Goal: Task Accomplishment & Management: Complete application form

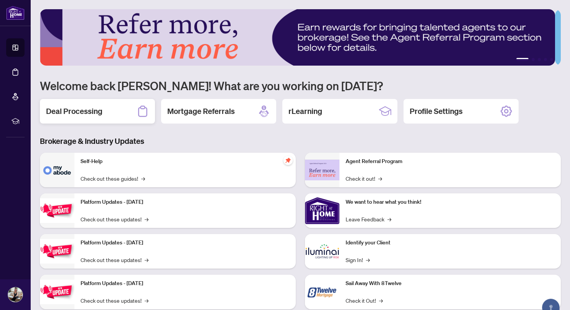
click at [67, 114] on h2 "Deal Processing" at bounding box center [74, 111] width 56 height 11
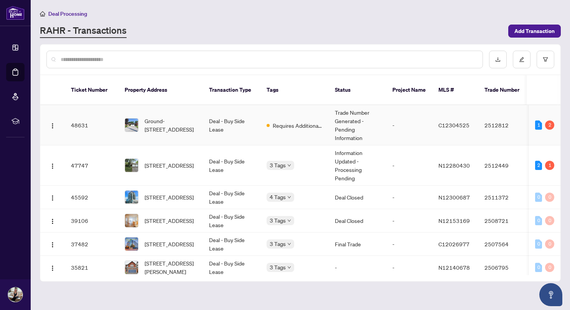
click at [309, 120] on td "Requires Additional Docs" at bounding box center [294, 125] width 68 height 40
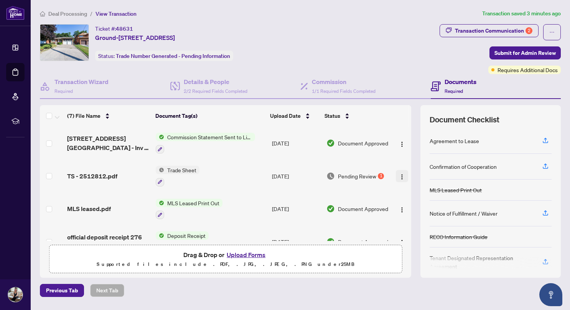
click at [399, 175] on img "button" at bounding box center [402, 177] width 6 height 6
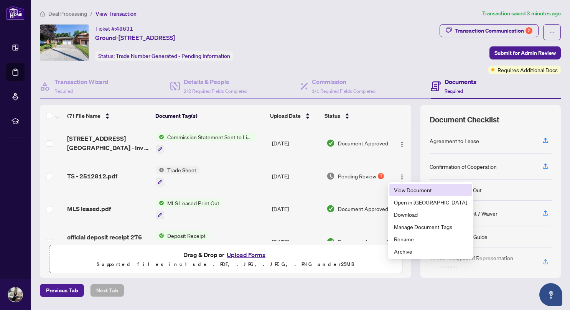
click at [413, 190] on span "View Document" at bounding box center [430, 190] width 73 height 8
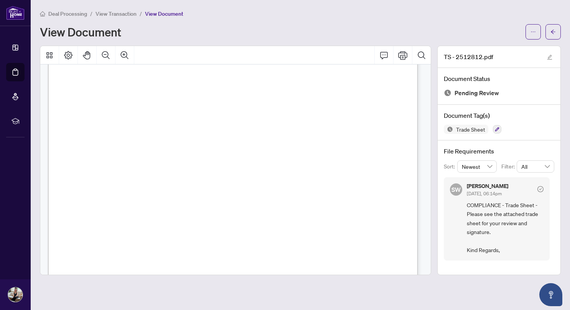
scroll to position [115, 0]
click at [406, 54] on icon "Print" at bounding box center [402, 55] width 9 height 9
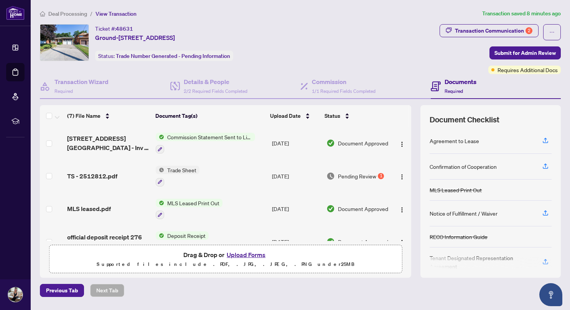
click at [241, 252] on button "Upload Forms" at bounding box center [245, 255] width 43 height 10
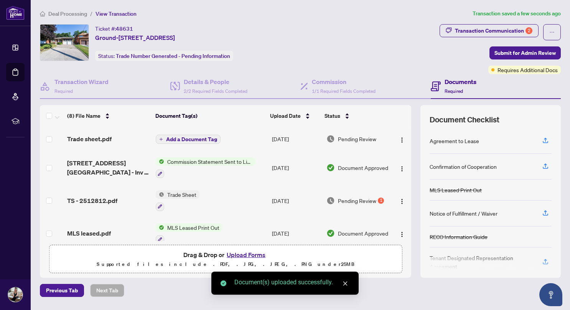
click at [191, 137] on span "Add a Document Tag" at bounding box center [191, 139] width 51 height 5
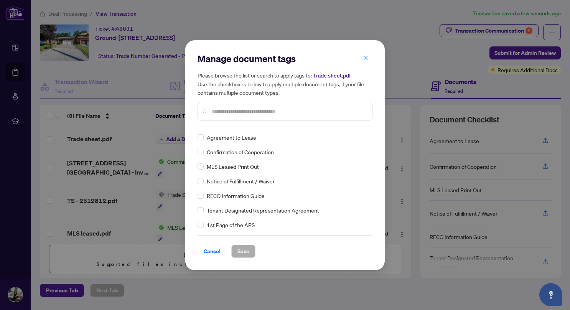
click at [229, 112] on input "text" at bounding box center [289, 111] width 154 height 8
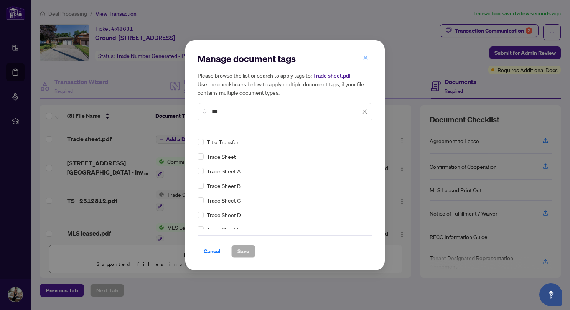
scroll to position [115, 0]
type input "***"
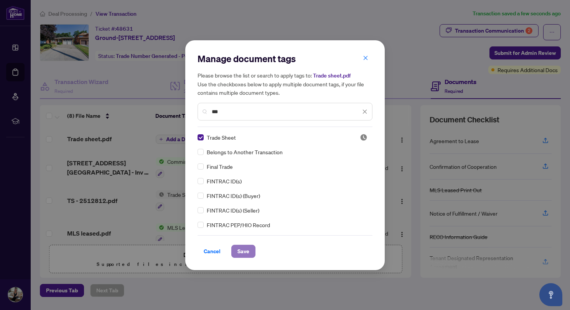
click at [243, 252] on span "Save" at bounding box center [243, 251] width 12 height 12
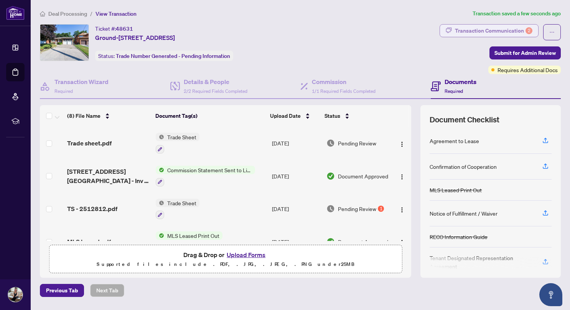
click at [505, 30] on div "Transaction Communication 2" at bounding box center [493, 31] width 77 height 12
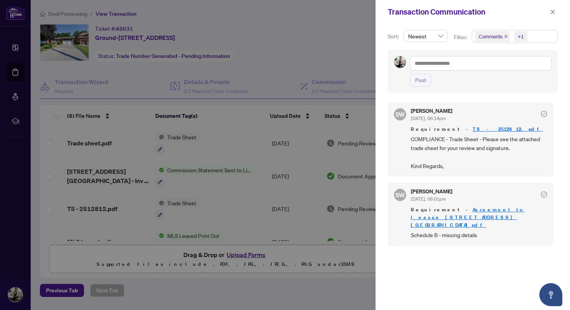
scroll to position [1, 0]
click at [337, 44] on div at bounding box center [285, 155] width 570 height 310
click at [551, 13] on icon "close" at bounding box center [552, 11] width 5 height 5
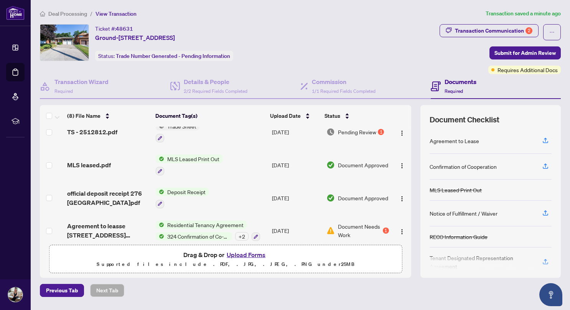
scroll to position [0, 0]
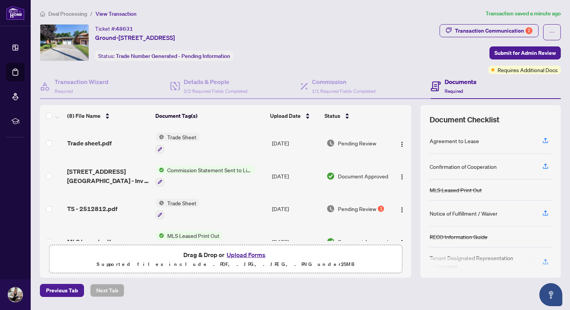
click at [246, 255] on button "Upload Forms" at bounding box center [245, 255] width 43 height 10
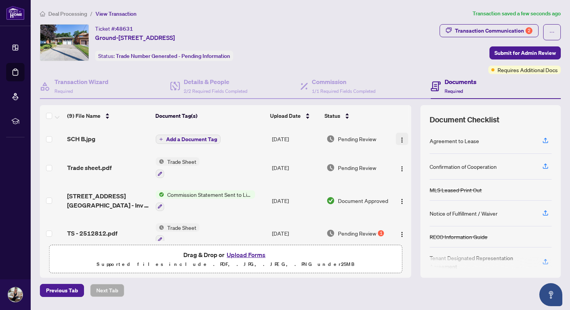
click at [399, 137] on img "button" at bounding box center [402, 140] width 6 height 6
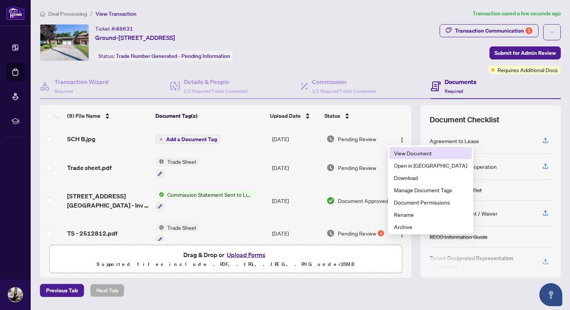
click at [401, 156] on span "View Document" at bounding box center [430, 153] width 73 height 8
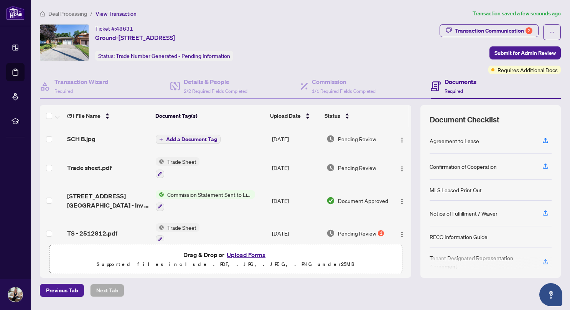
click at [194, 137] on span "Add a Document Tag" at bounding box center [191, 139] width 51 height 5
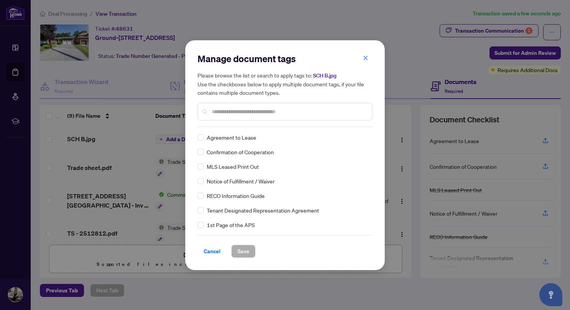
click at [224, 110] on input "text" at bounding box center [289, 111] width 154 height 8
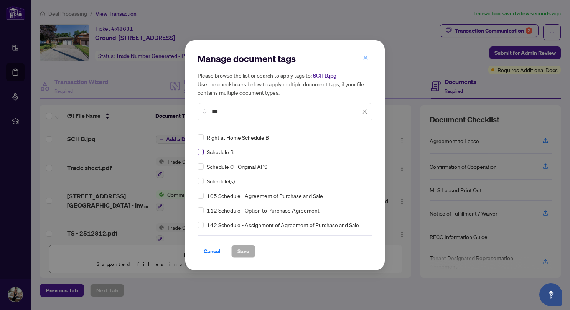
type input "***"
click at [247, 251] on span "Save" at bounding box center [243, 251] width 12 height 12
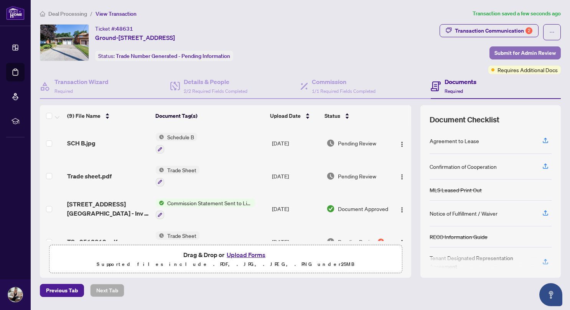
click at [509, 51] on span "Submit for Admin Review" at bounding box center [525, 53] width 61 height 12
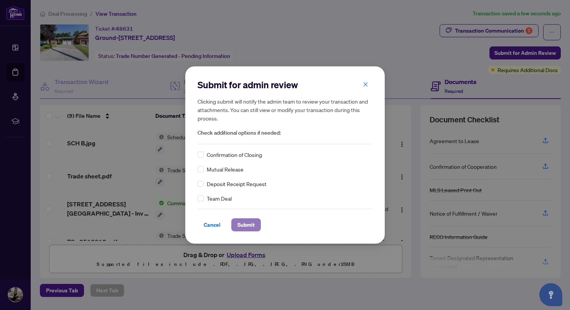
click at [249, 224] on span "Submit" at bounding box center [245, 225] width 17 height 12
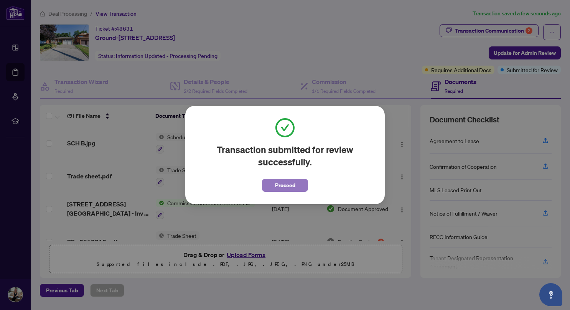
click at [279, 184] on span "Proceed" at bounding box center [285, 185] width 20 height 12
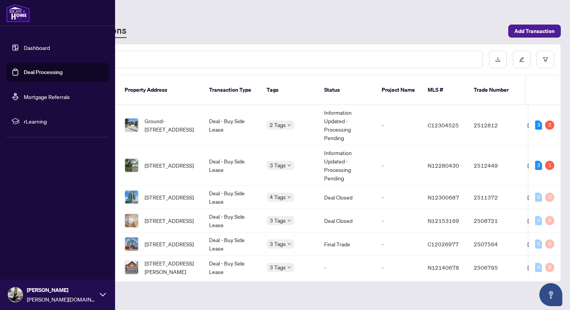
click at [46, 70] on link "Deal Processing" at bounding box center [43, 72] width 39 height 7
click at [37, 70] on link "Deal Processing" at bounding box center [43, 72] width 39 height 7
